Goal: Transaction & Acquisition: Purchase product/service

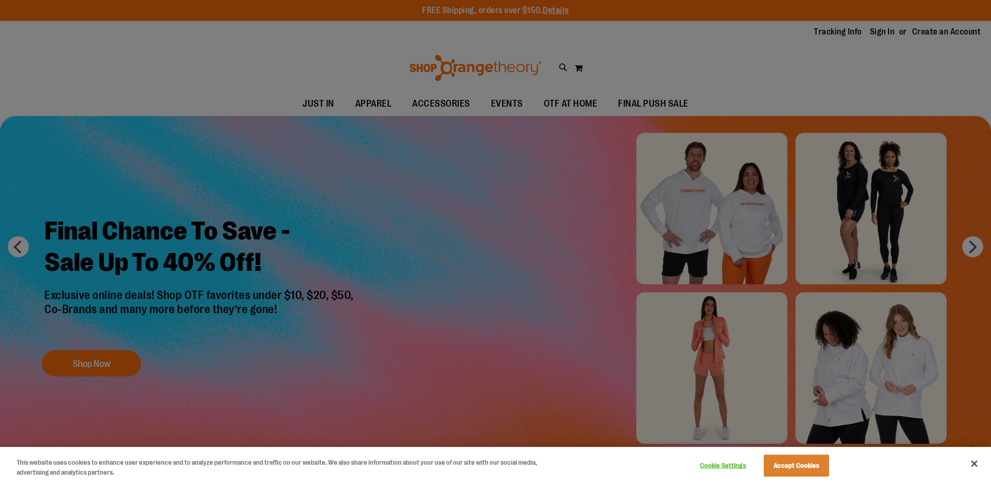
click at [657, 70] on div at bounding box center [495, 241] width 991 height 483
click at [804, 471] on button "Accept Cookies" at bounding box center [796, 466] width 65 height 22
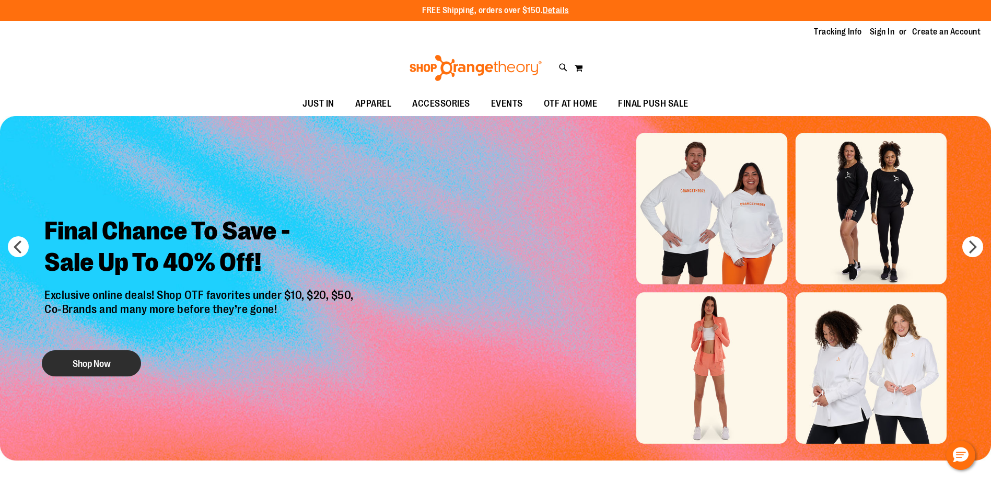
click at [105, 356] on button "Shop Now" at bounding box center [91, 363] width 99 height 26
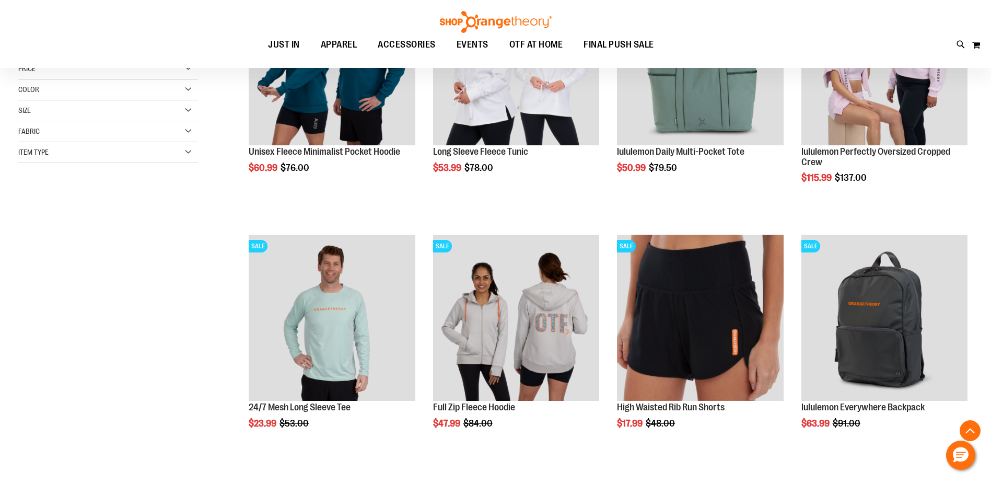
scroll to position [261, 0]
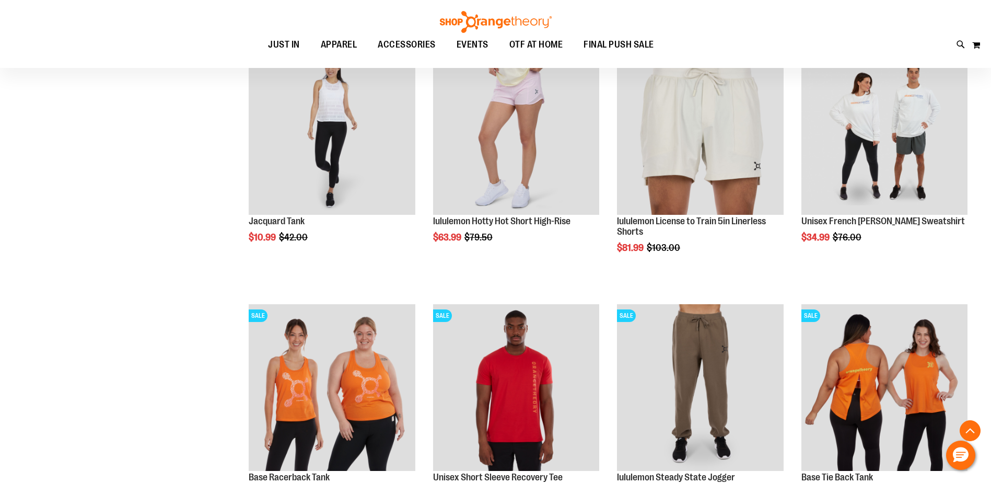
scroll to position [1202, 0]
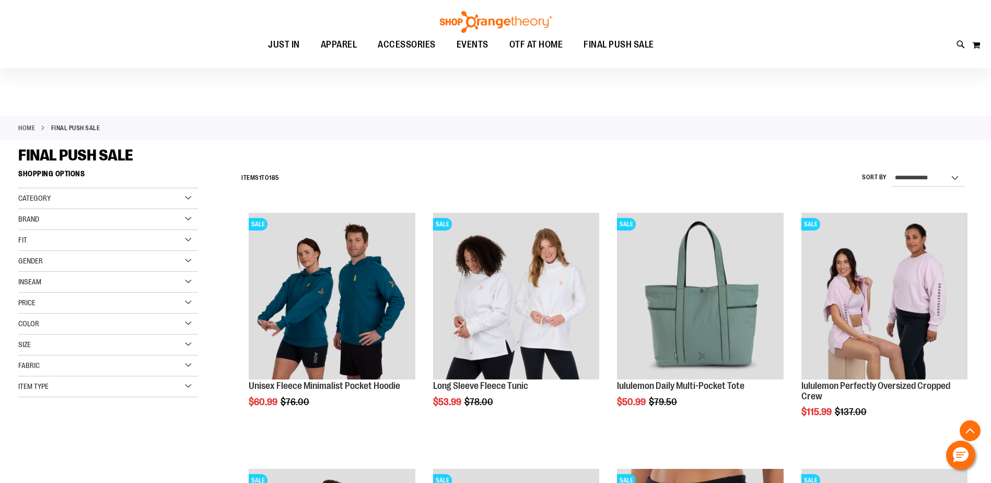
drag, startPoint x: 178, startPoint y: 414, endPoint x: 131, endPoint y: 234, distance: 186.5
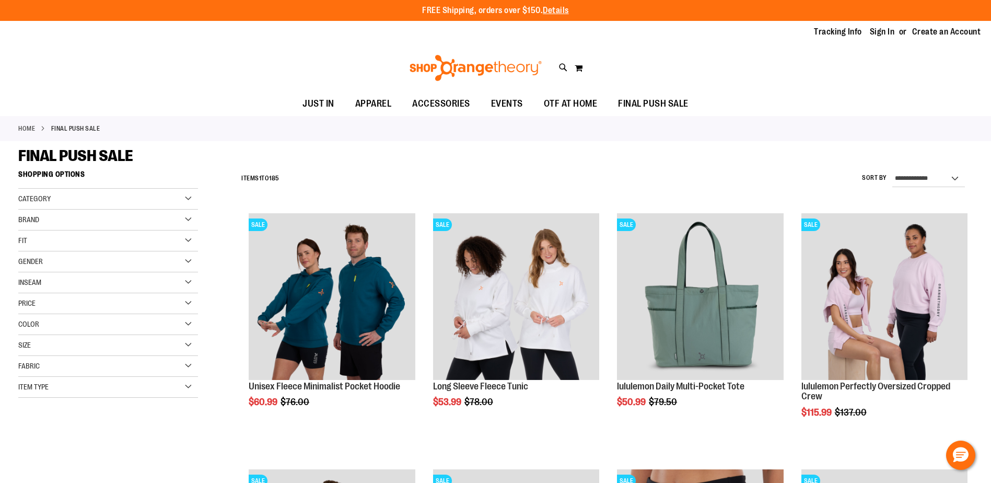
click at [64, 253] on div "Gender" at bounding box center [108, 261] width 180 height 21
click at [37, 293] on link "Women 101 items" at bounding box center [102, 293] width 172 height 11
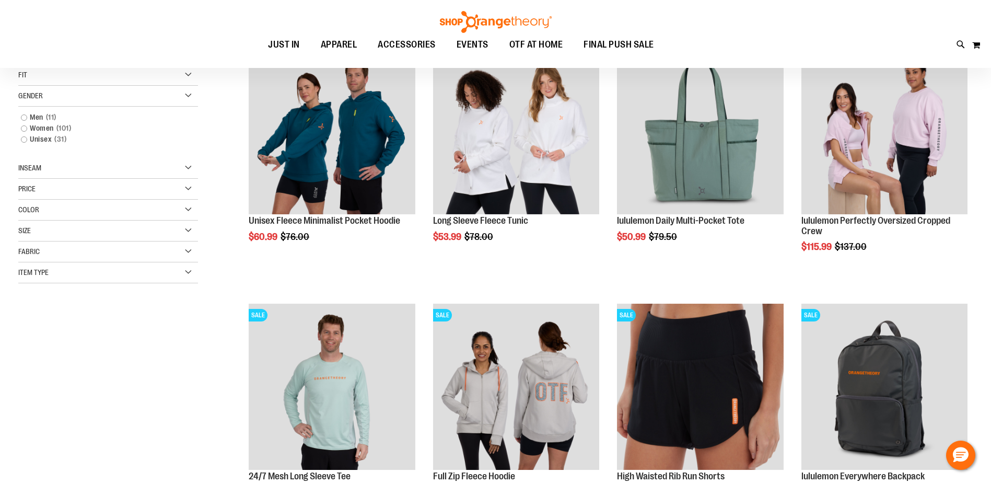
scroll to position [113, 0]
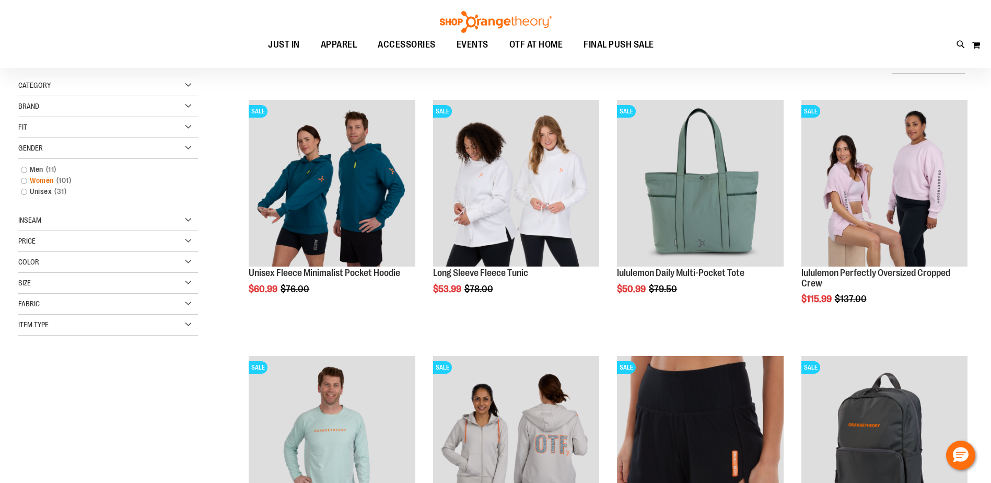
click at [22, 179] on link "Women 101 items" at bounding box center [102, 180] width 172 height 11
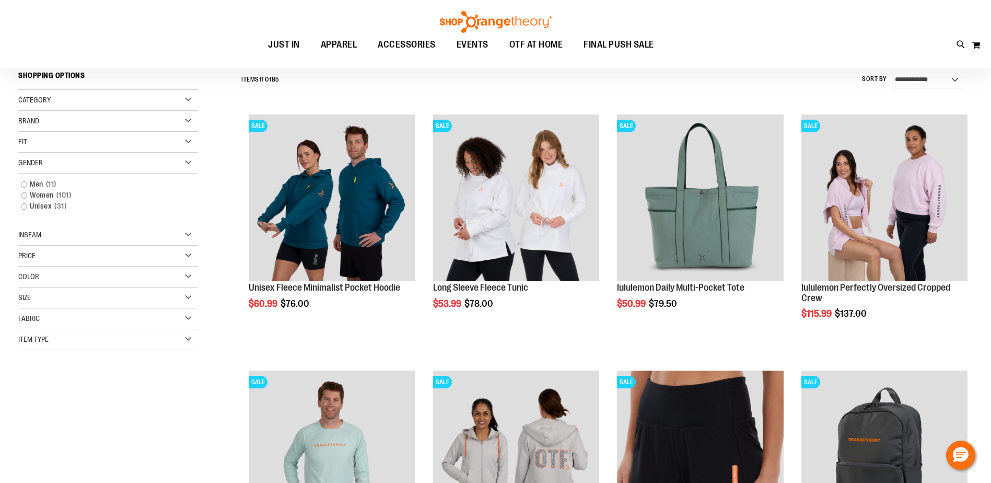
scroll to position [97, 0]
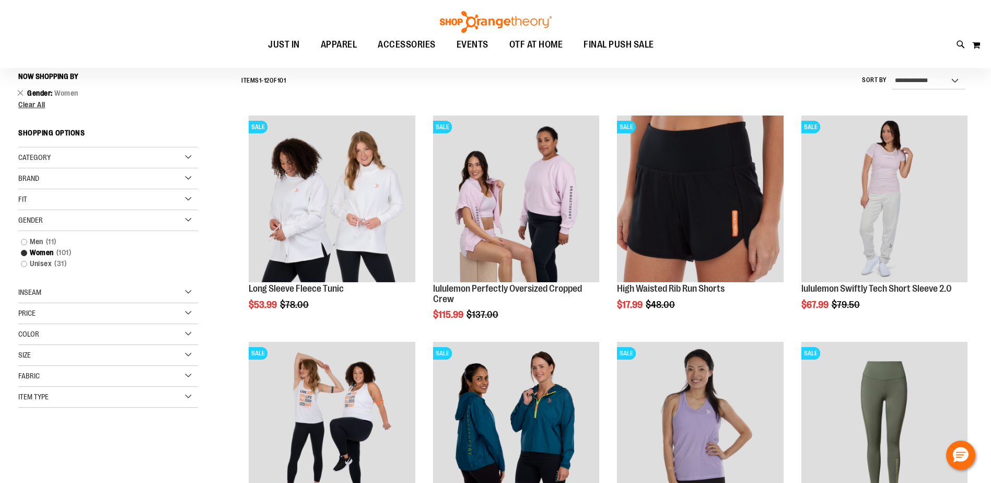
click at [59, 332] on div "Color" at bounding box center [108, 334] width 180 height 21
click at [41, 353] on div "Size" at bounding box center [108, 355] width 180 height 21
click at [43, 377] on div "S" at bounding box center [47, 382] width 16 height 16
click at [42, 399] on div "6" at bounding box center [47, 400] width 16 height 16
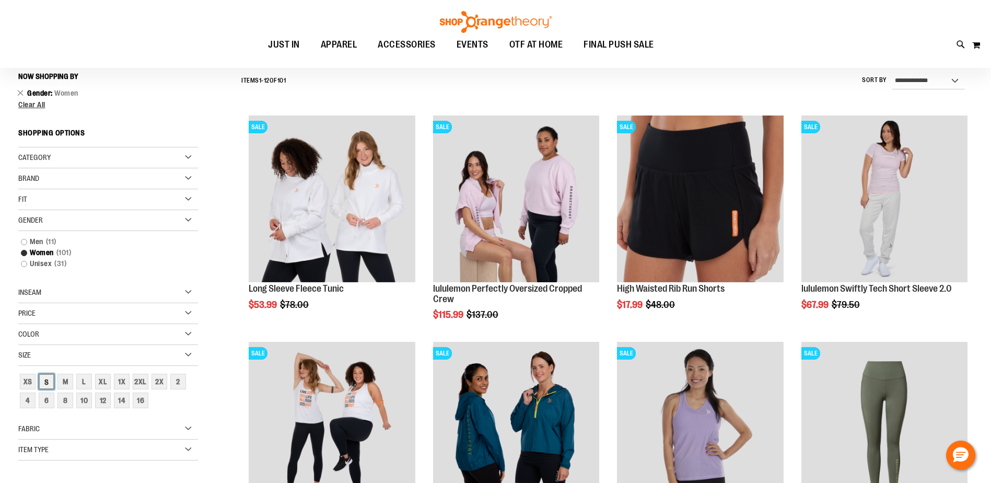
click at [50, 385] on div "S" at bounding box center [47, 382] width 16 height 16
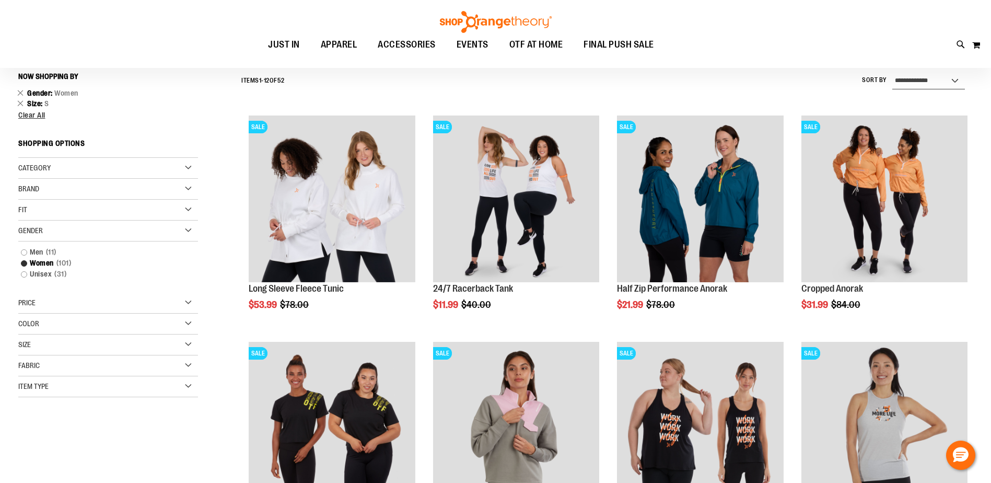
click at [932, 75] on select "**********" at bounding box center [929, 81] width 73 height 17
select select "*********"
click at [893, 73] on select "**********" at bounding box center [929, 81] width 73 height 17
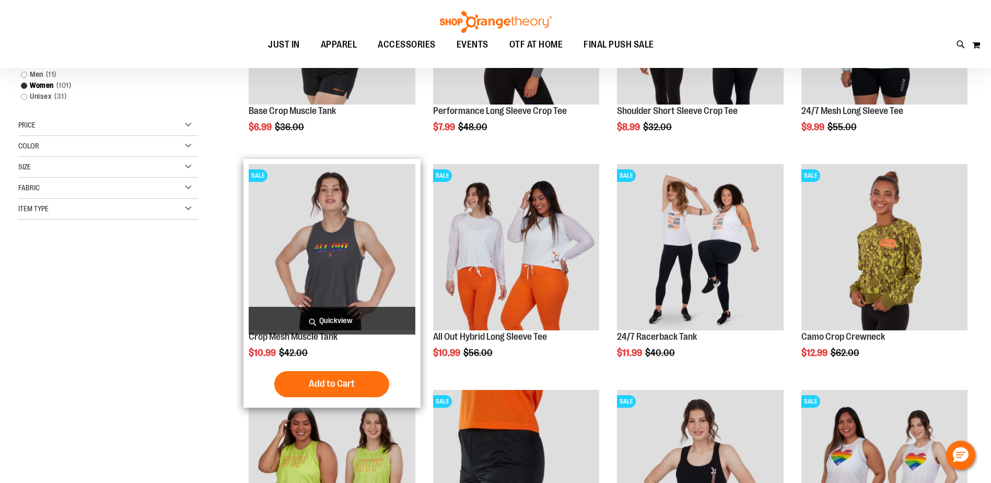
scroll to position [359, 0]
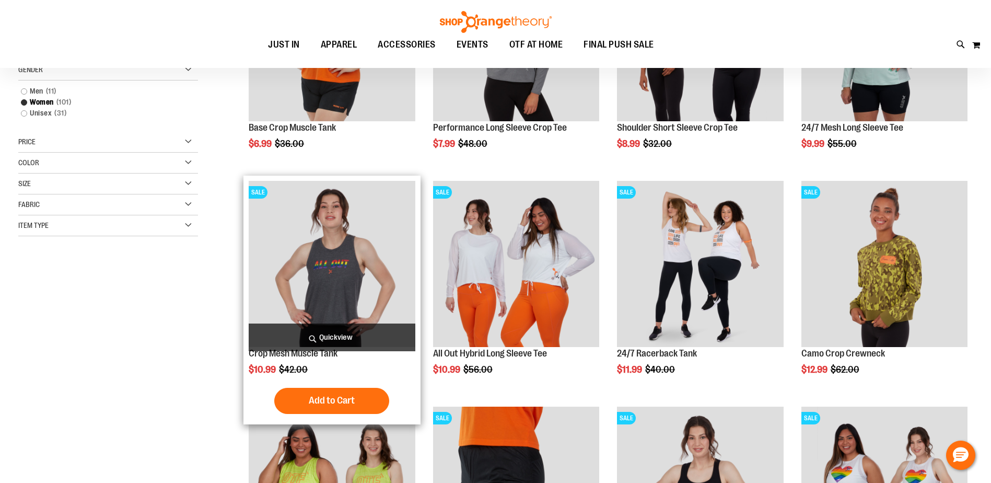
scroll to position [45, 0]
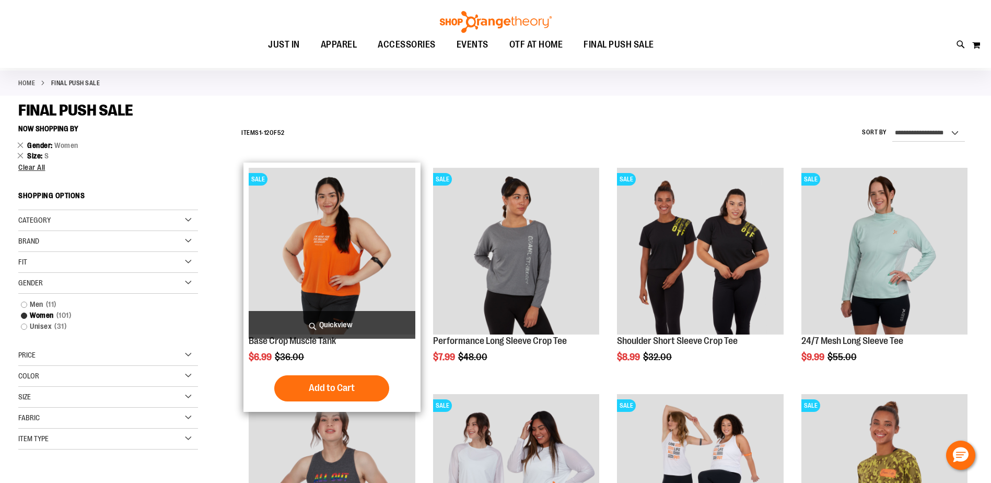
click at [335, 237] on img "product" at bounding box center [332, 251] width 166 height 166
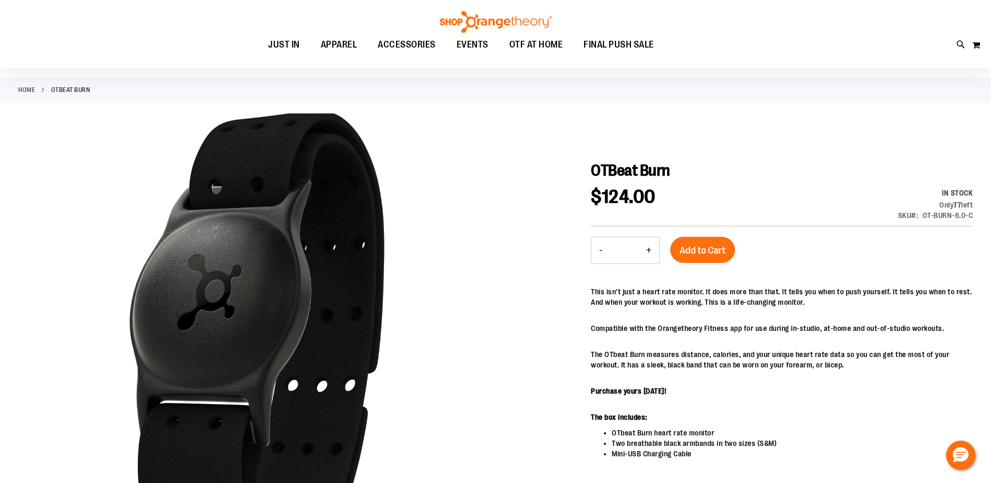
scroll to position [104, 0]
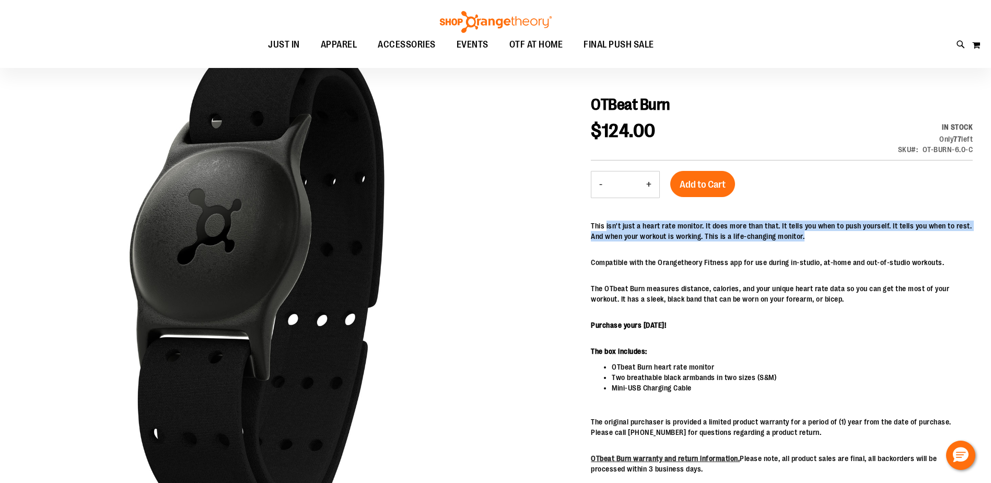
drag, startPoint x: 607, startPoint y: 226, endPoint x: 805, endPoint y: 244, distance: 198.9
click at [805, 244] on div "This isn't just a heart rate monitor. It does more than that. It tells you when…" at bounding box center [782, 366] width 382 height 290
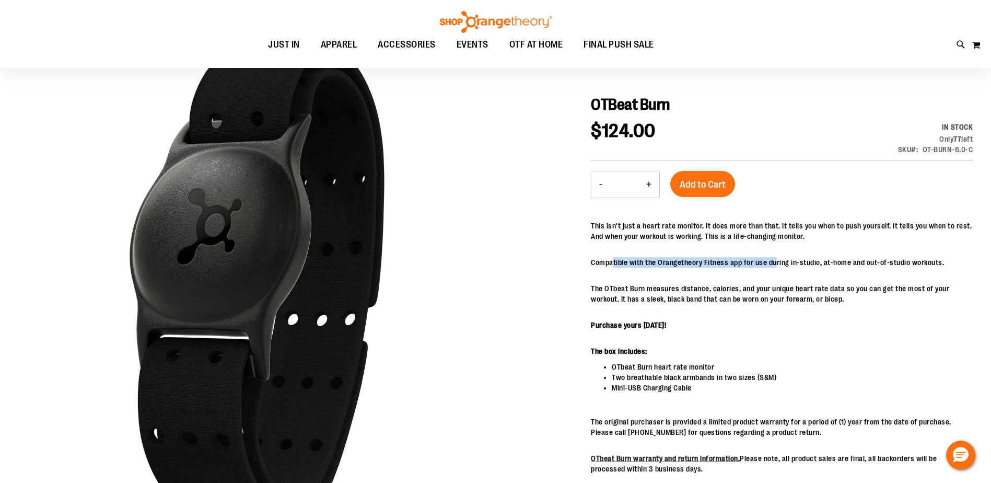
drag, startPoint x: 614, startPoint y: 263, endPoint x: 775, endPoint y: 263, distance: 161.0
click at [775, 263] on p "Compatible with the Orangetheory Fitness app for use during in-studio, at-home …" at bounding box center [782, 262] width 382 height 10
click at [777, 263] on p "Compatible with the Orangetheory Fitness app for use during in-studio, at-home …" at bounding box center [782, 262] width 382 height 10
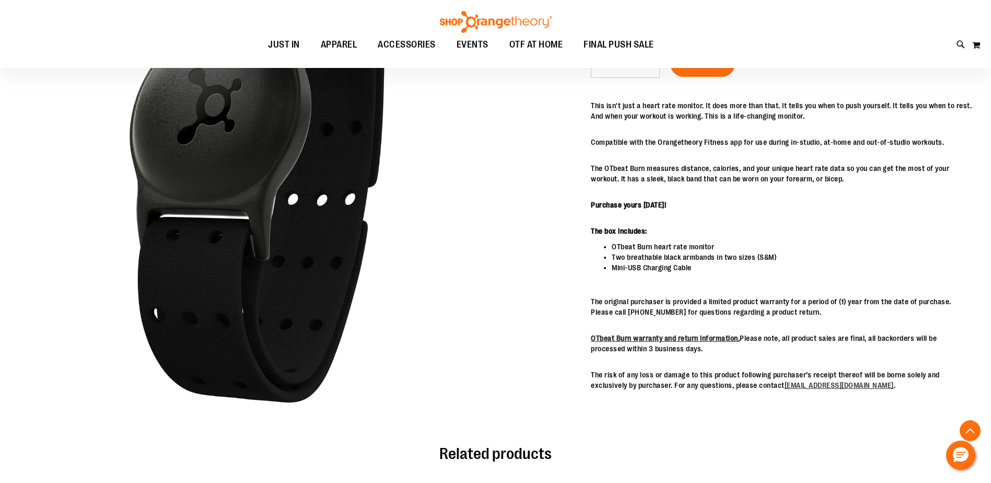
scroll to position [261, 0]
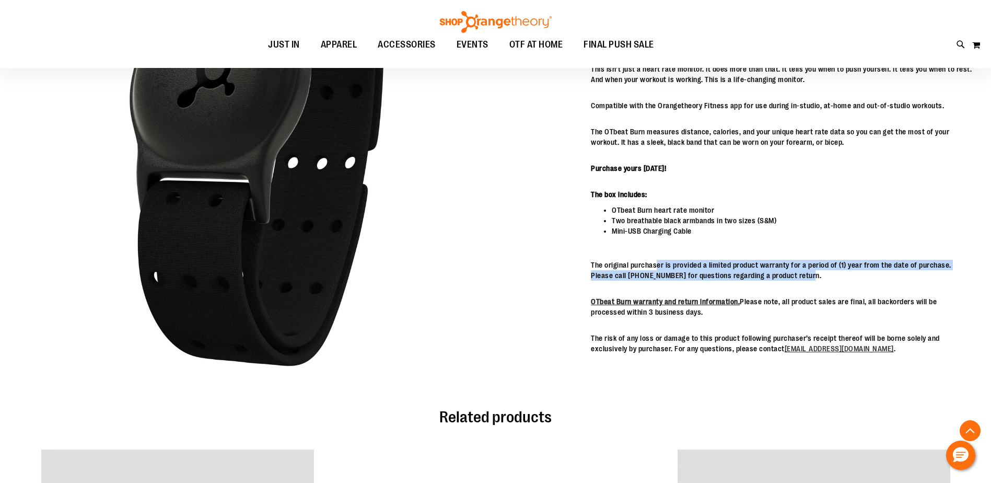
drag, startPoint x: 659, startPoint y: 267, endPoint x: 808, endPoint y: 272, distance: 149.1
click at [808, 272] on p "The original purchaser is provided a limited product warranty for a period of (…" at bounding box center [782, 270] width 382 height 21
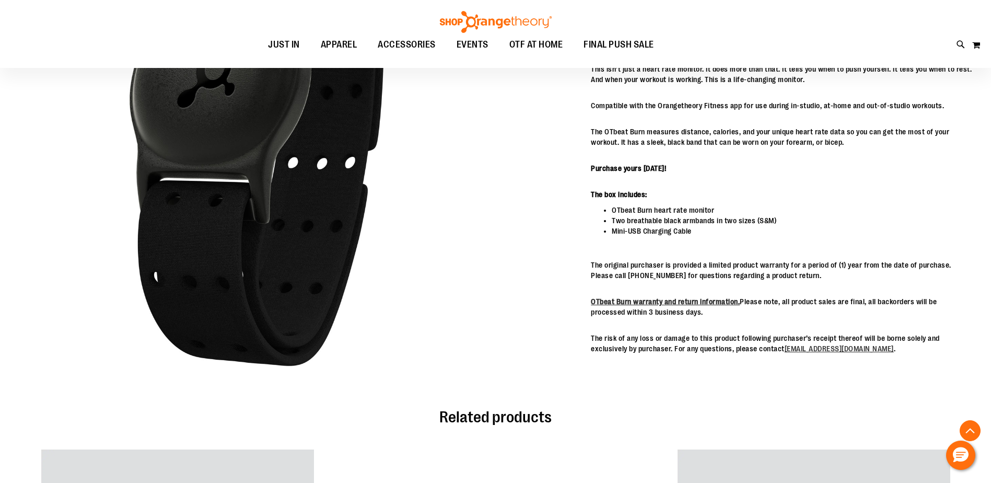
click at [748, 306] on p "OTbeat Burn warranty and return information. Please note, all product sales are…" at bounding box center [782, 306] width 382 height 21
click at [749, 306] on p "OTbeat Burn warranty and return information. Please note, all product sales are…" at bounding box center [782, 306] width 382 height 21
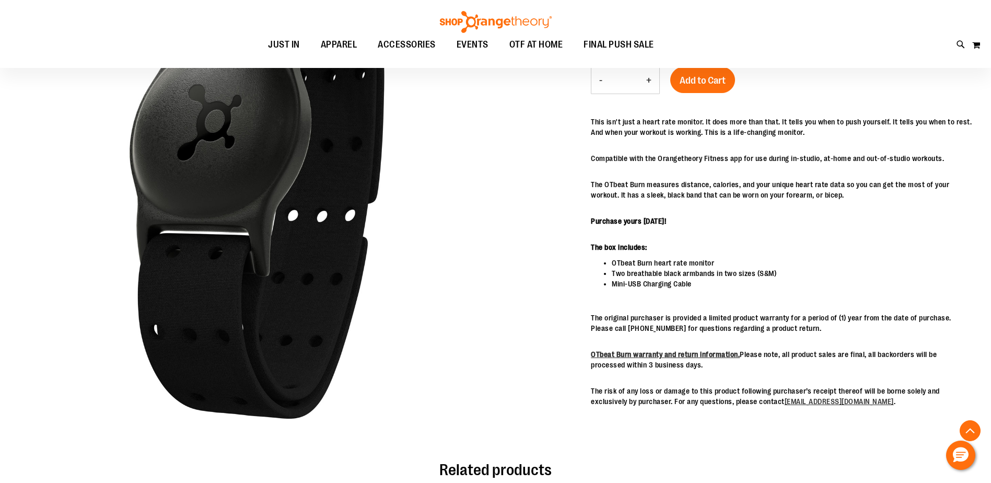
scroll to position [209, 0]
click at [790, 355] on p "OTbeat Burn warranty and return information. Please note, all product sales are…" at bounding box center [782, 359] width 382 height 21
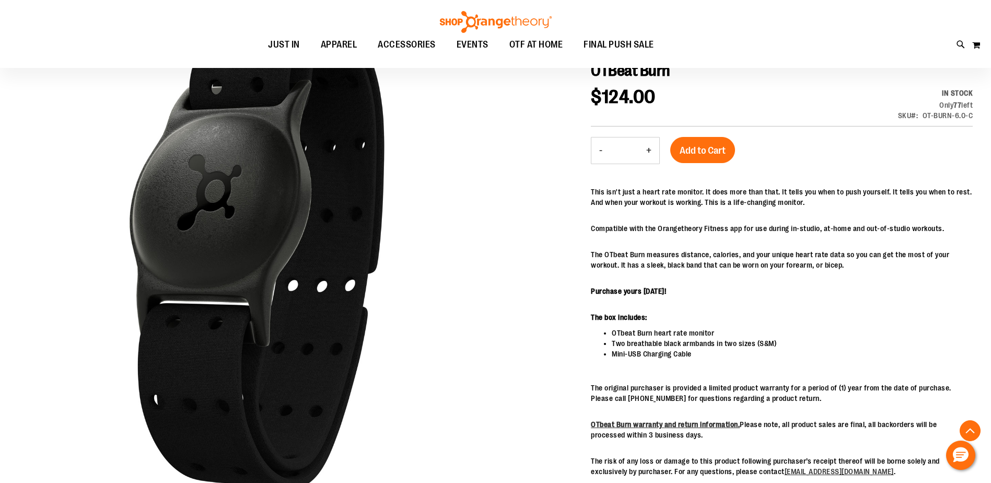
scroll to position [0, 0]
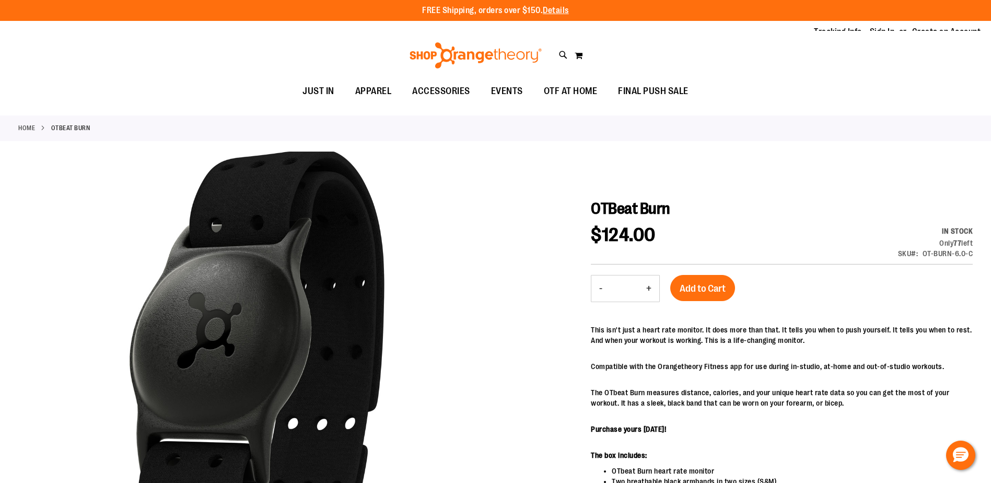
drag, startPoint x: 642, startPoint y: 367, endPoint x: 642, endPoint y: 251, distance: 116.0
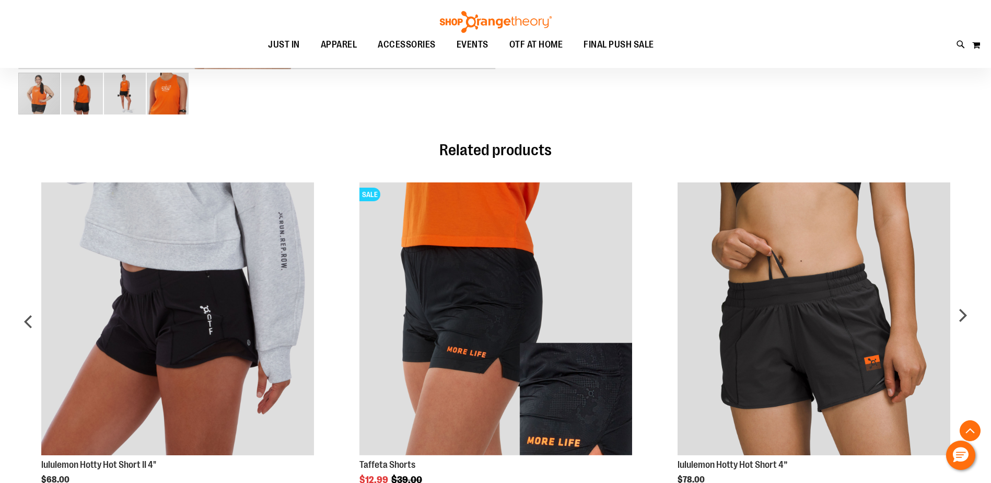
scroll to position [679, 0]
